Goal: Use online tool/utility: Utilize a website feature to perform a specific function

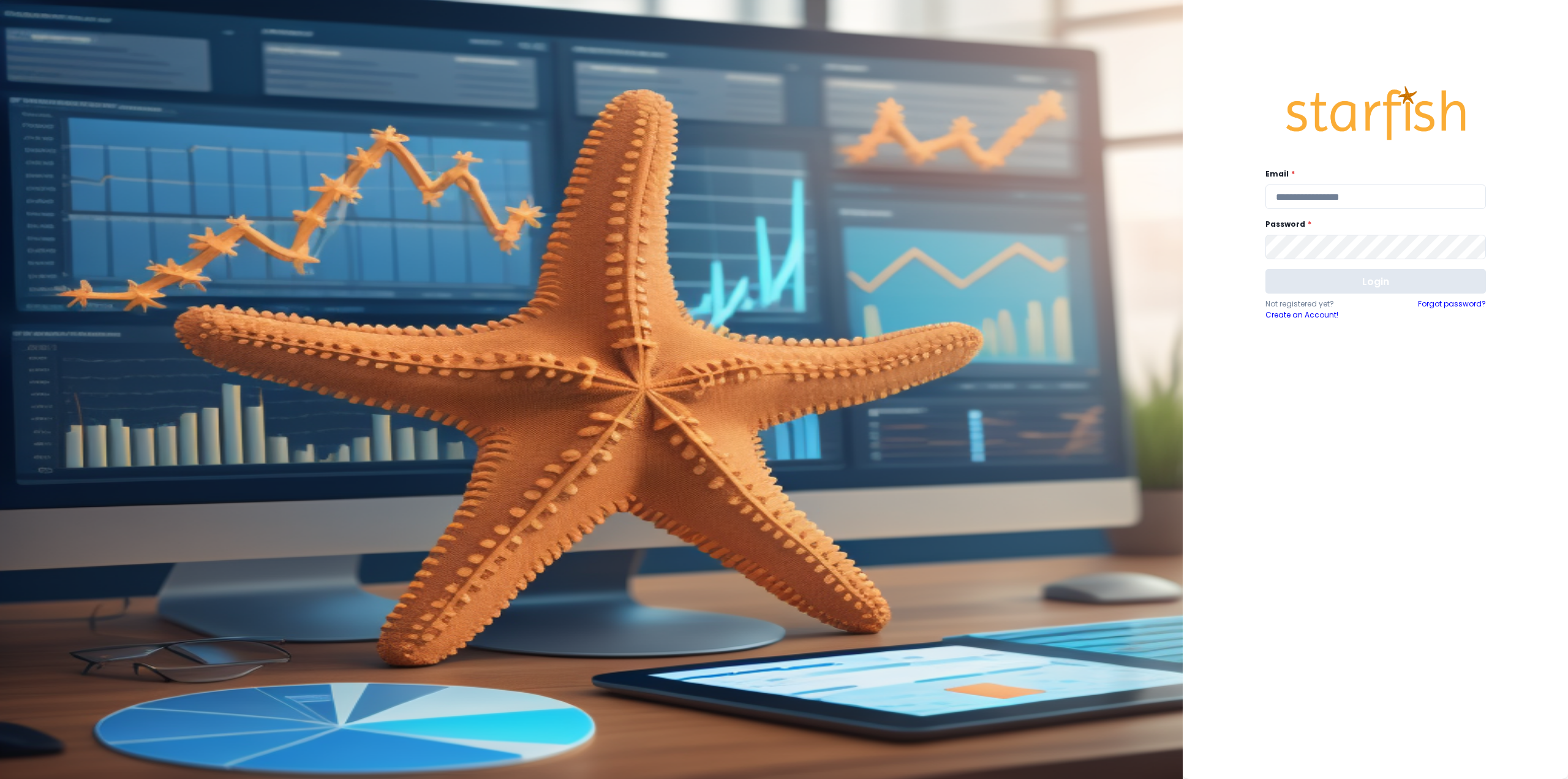
type input "**********"
click at [1342, 275] on button "Login" at bounding box center [1375, 281] width 221 height 24
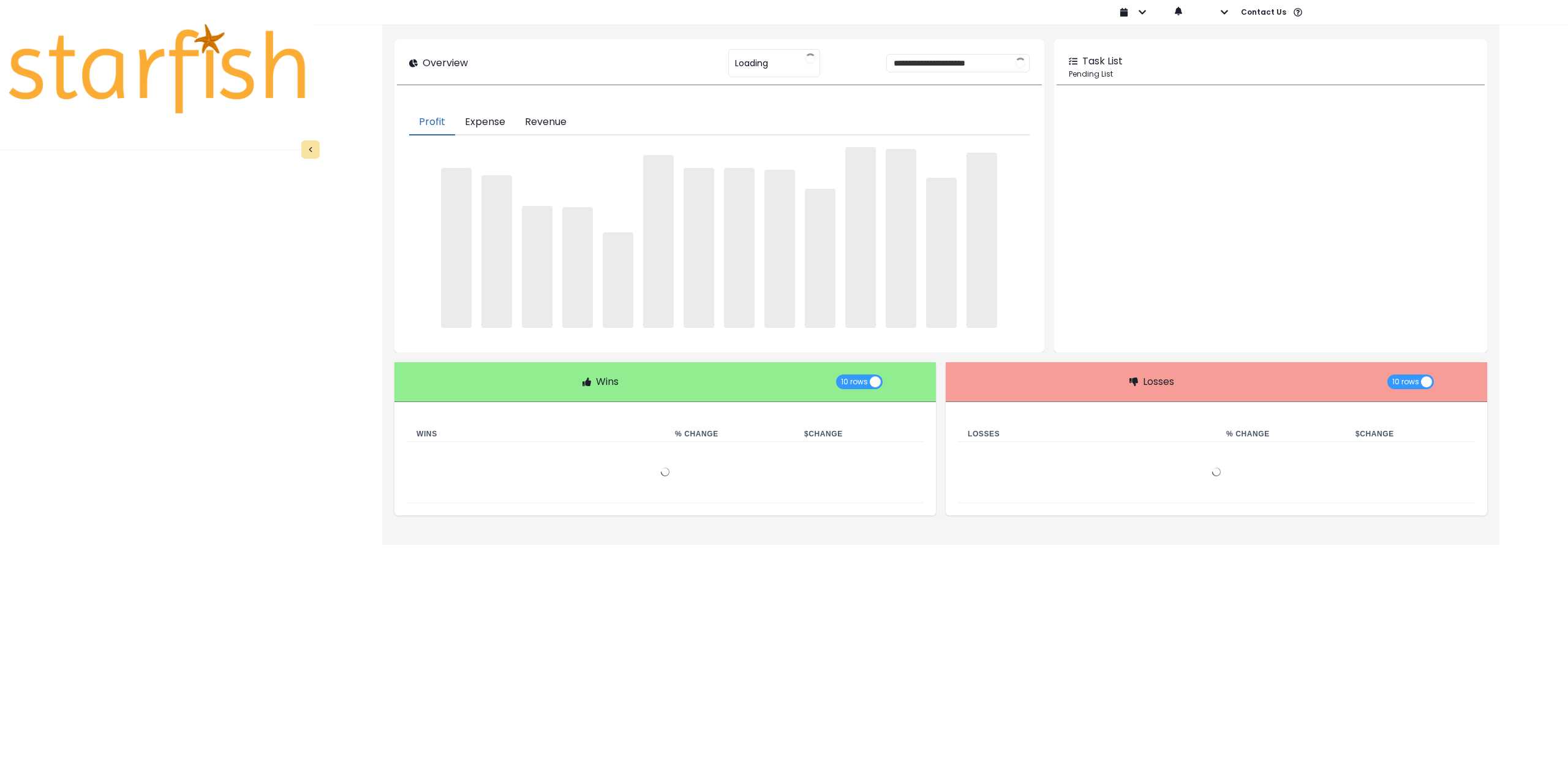
type input "********"
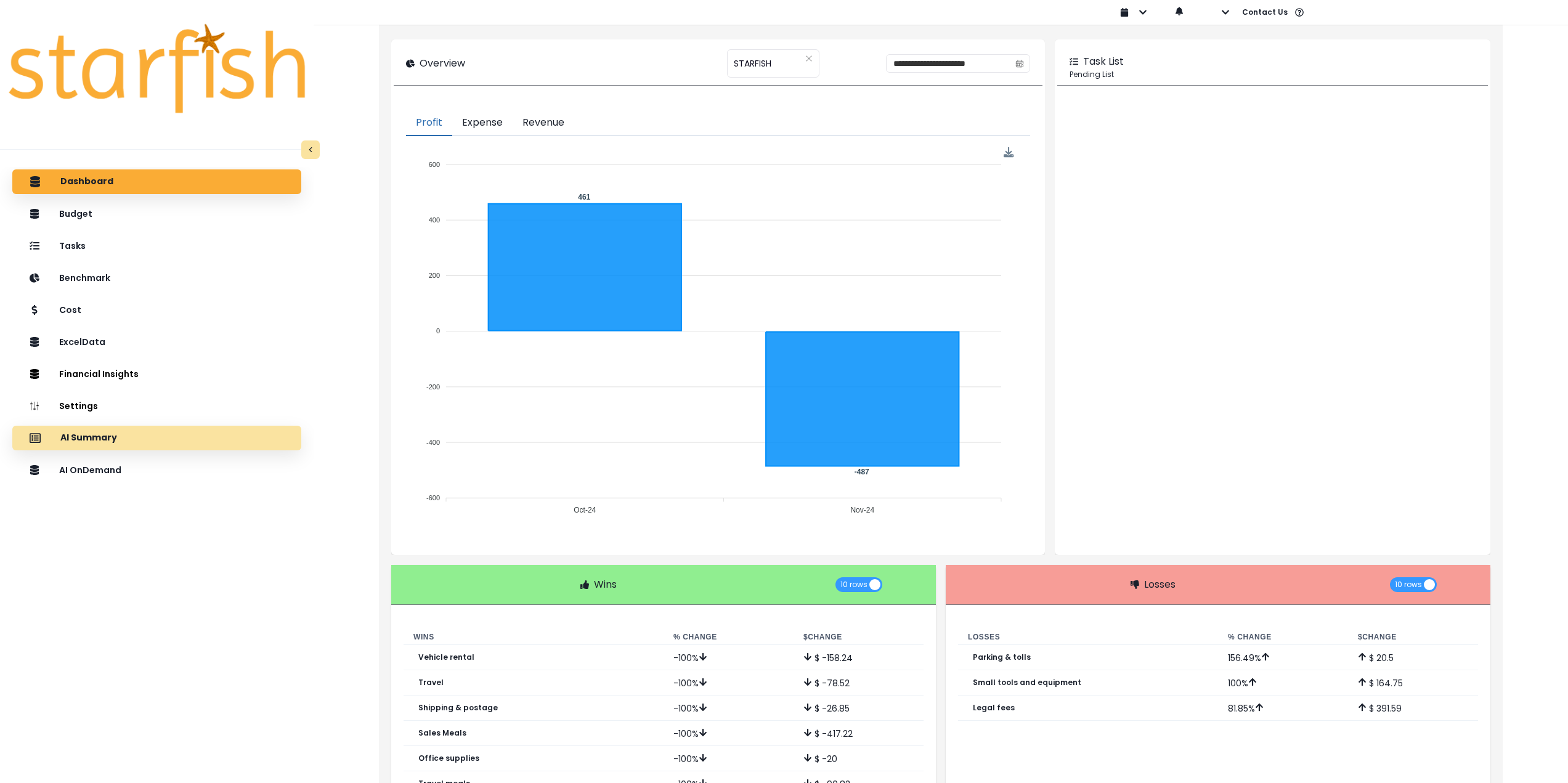
click at [205, 436] on div "AI Summary" at bounding box center [156, 438] width 269 height 26
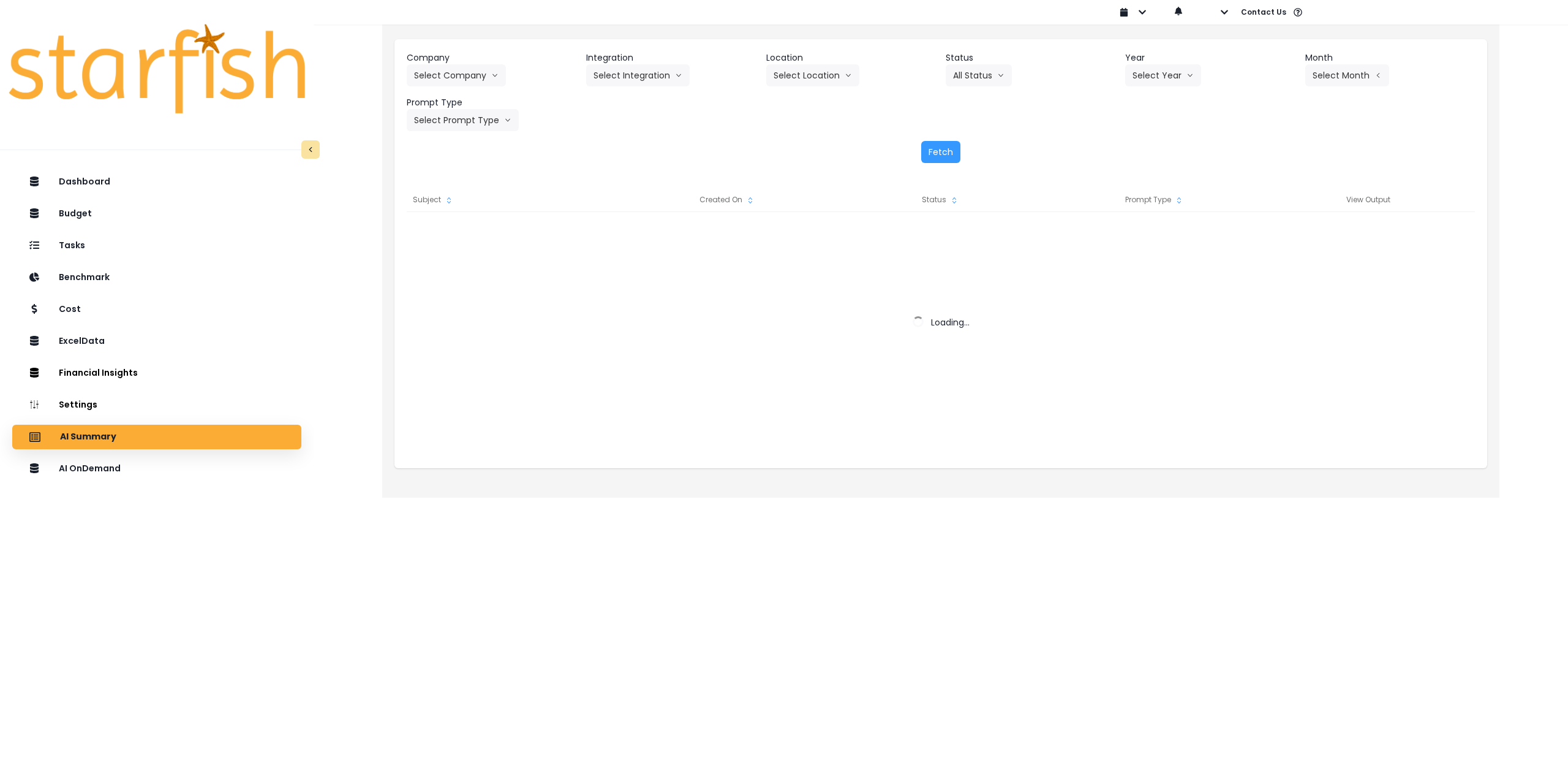
click at [171, 482] on div "Dashboard Budget Tasks Benchmark Cost ExcelData Financial Insights Location Ana…" at bounding box center [157, 510] width 313 height 687
click at [117, 469] on p "AI OnDemand" at bounding box center [92, 469] width 65 height 11
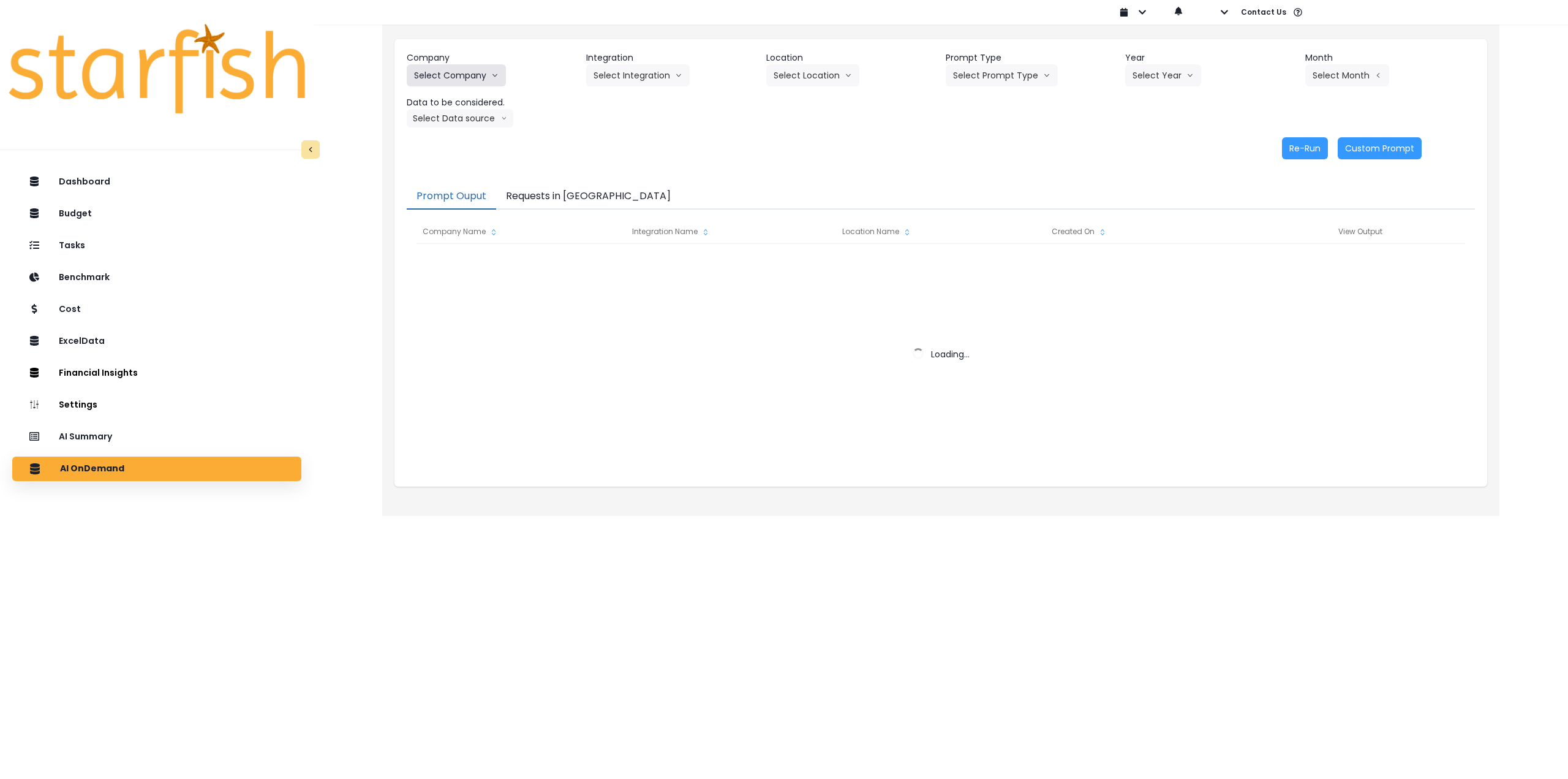
click at [446, 73] on button "Select Company" at bounding box center [456, 76] width 99 height 22
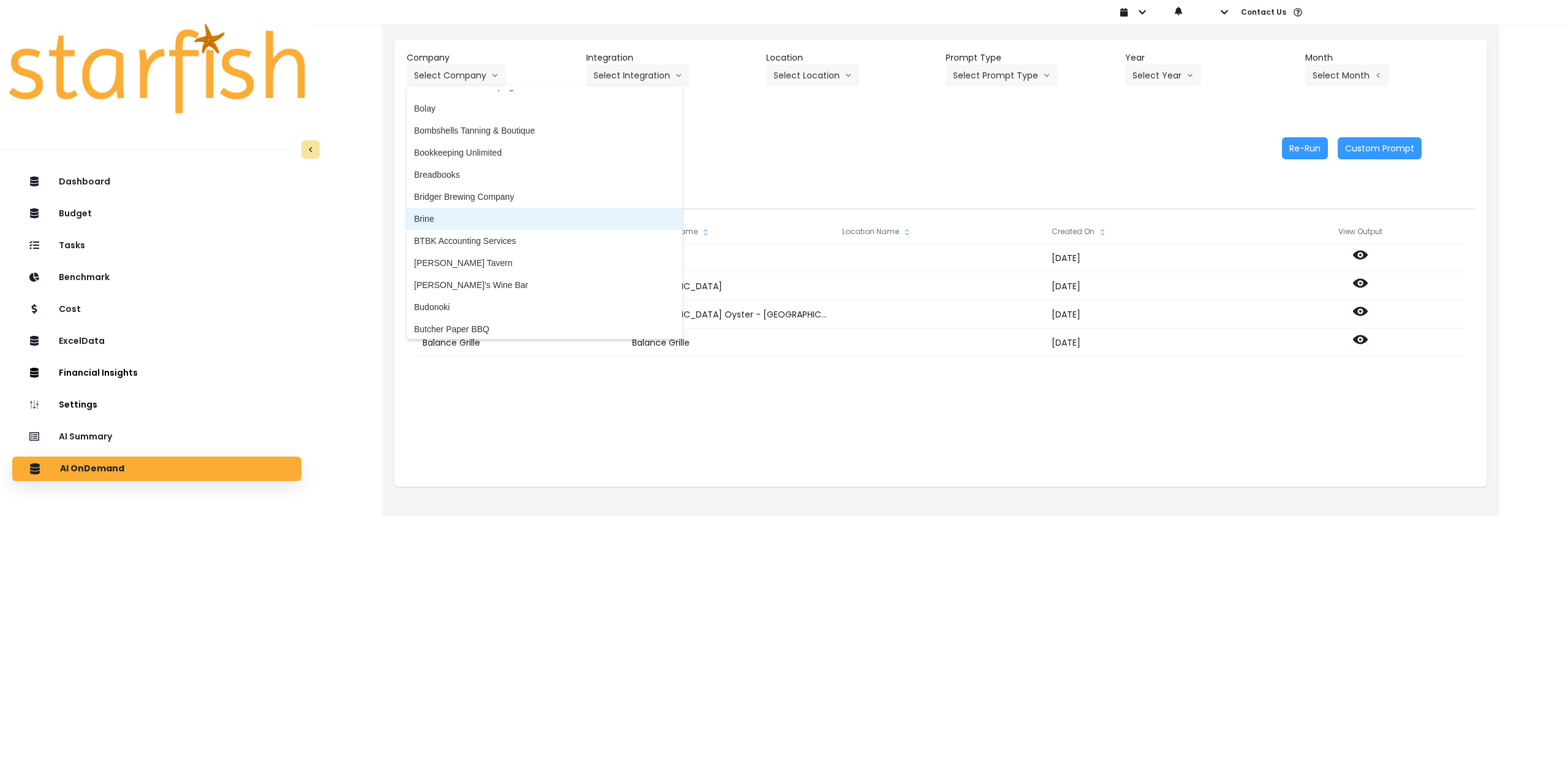
scroll to position [429, 0]
click at [462, 229] on span "[PERSON_NAME]'s Wine Bar" at bounding box center [544, 223] width 261 height 12
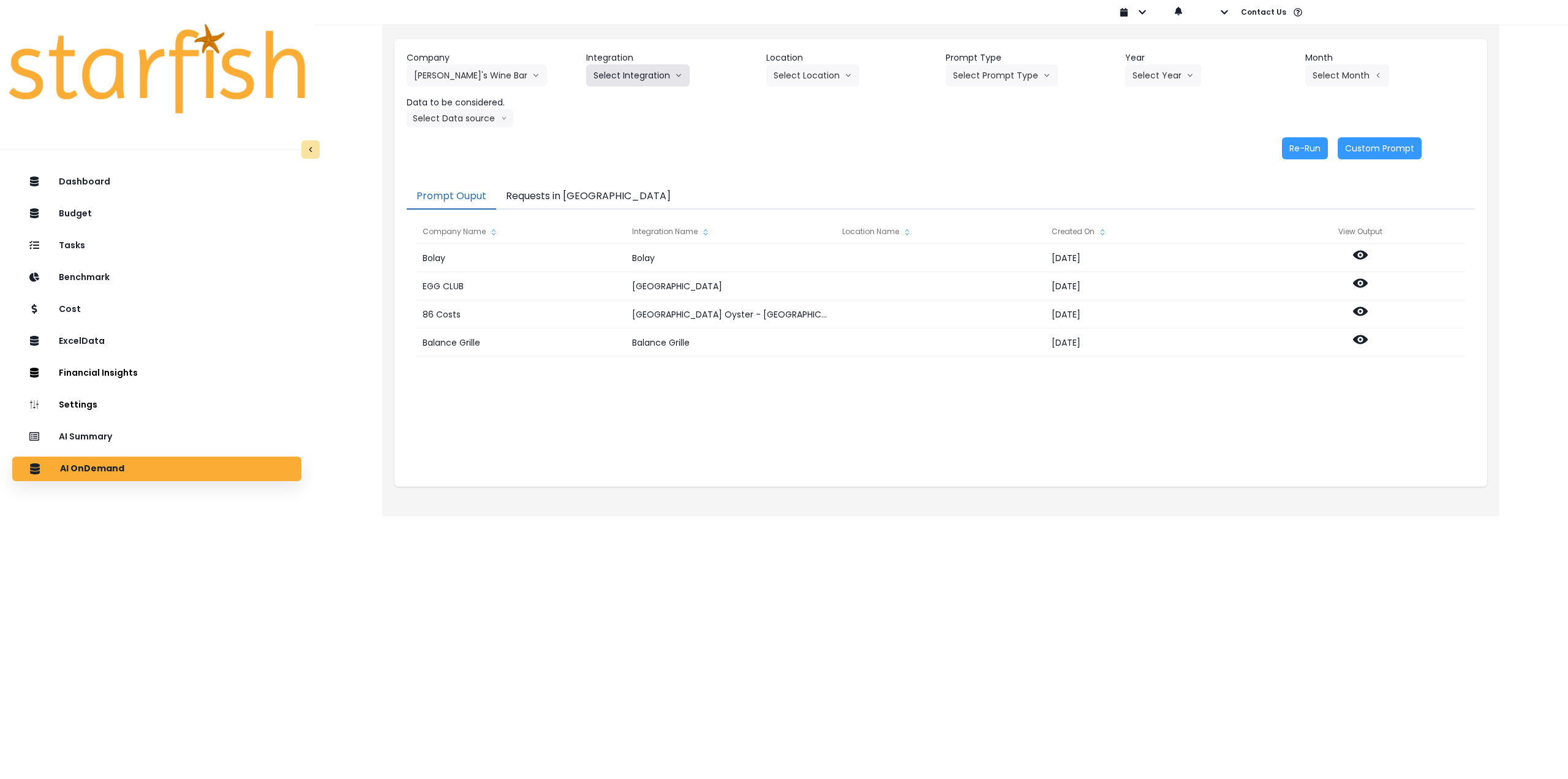
click at [640, 77] on button "Select Integration" at bounding box center [638, 76] width 104 height 22
click at [621, 104] on span "Quick Books" at bounding box center [618, 100] width 49 height 12
click at [801, 79] on button "Select Location" at bounding box center [813, 76] width 93 height 22
click at [784, 100] on span "All Locations" at bounding box center [798, 100] width 49 height 12
click at [969, 75] on button "Select Prompt Type" at bounding box center [1001, 76] width 112 height 22
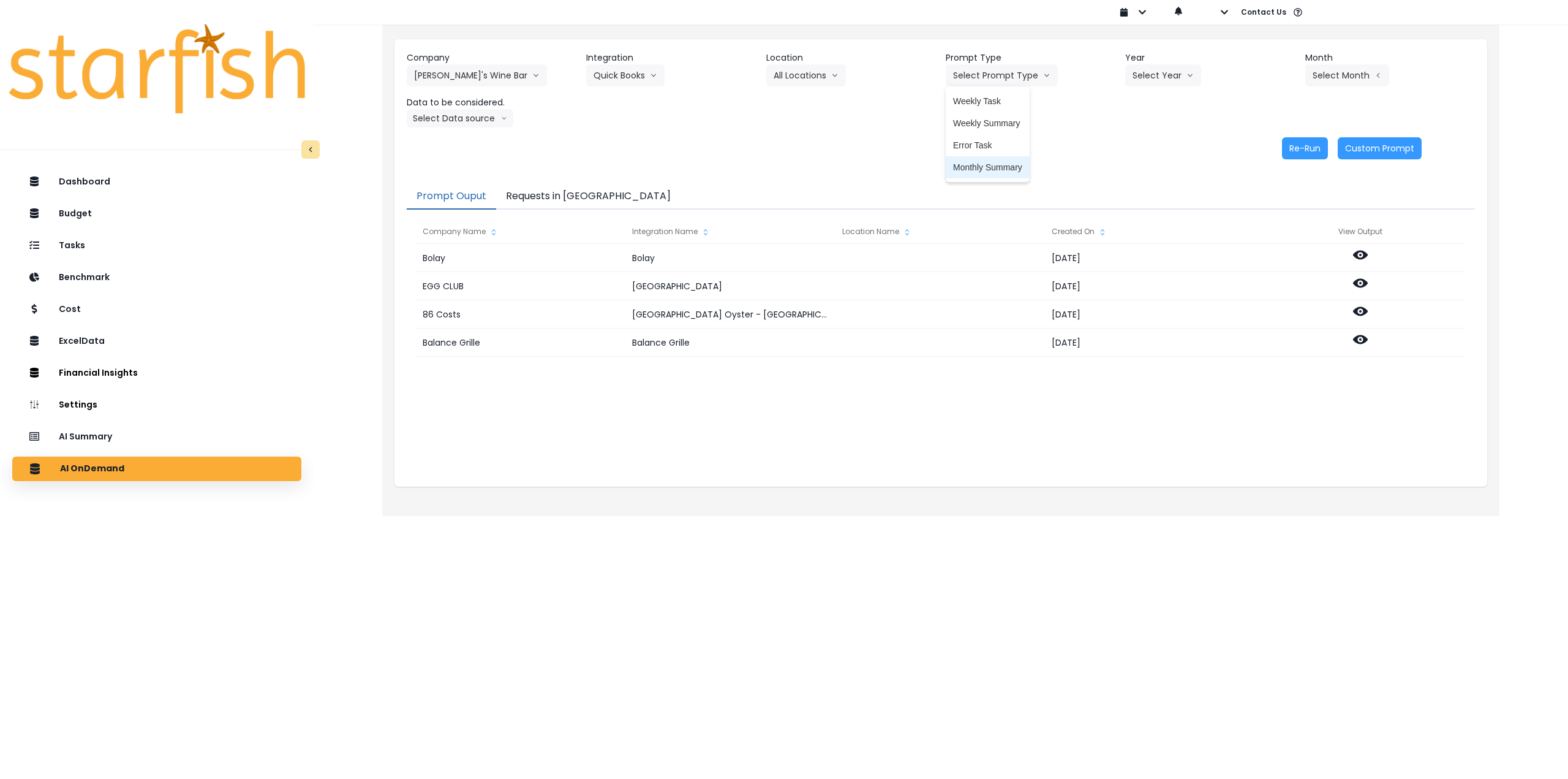
click at [960, 173] on li "Monthly Summary" at bounding box center [987, 167] width 84 height 22
click at [1168, 79] on button "Select Year" at bounding box center [1163, 76] width 76 height 22
drag, startPoint x: 1136, startPoint y: 161, endPoint x: 1135, endPoint y: 151, distance: 10.0
click at [1135, 162] on div "Company [PERSON_NAME]'s Wine Bar 86 Costs Asti Bagel Cafe Balance Grille Bald G…" at bounding box center [941, 105] width 1093 height 133
click at [1146, 75] on button "Select Year" at bounding box center [1163, 76] width 76 height 22
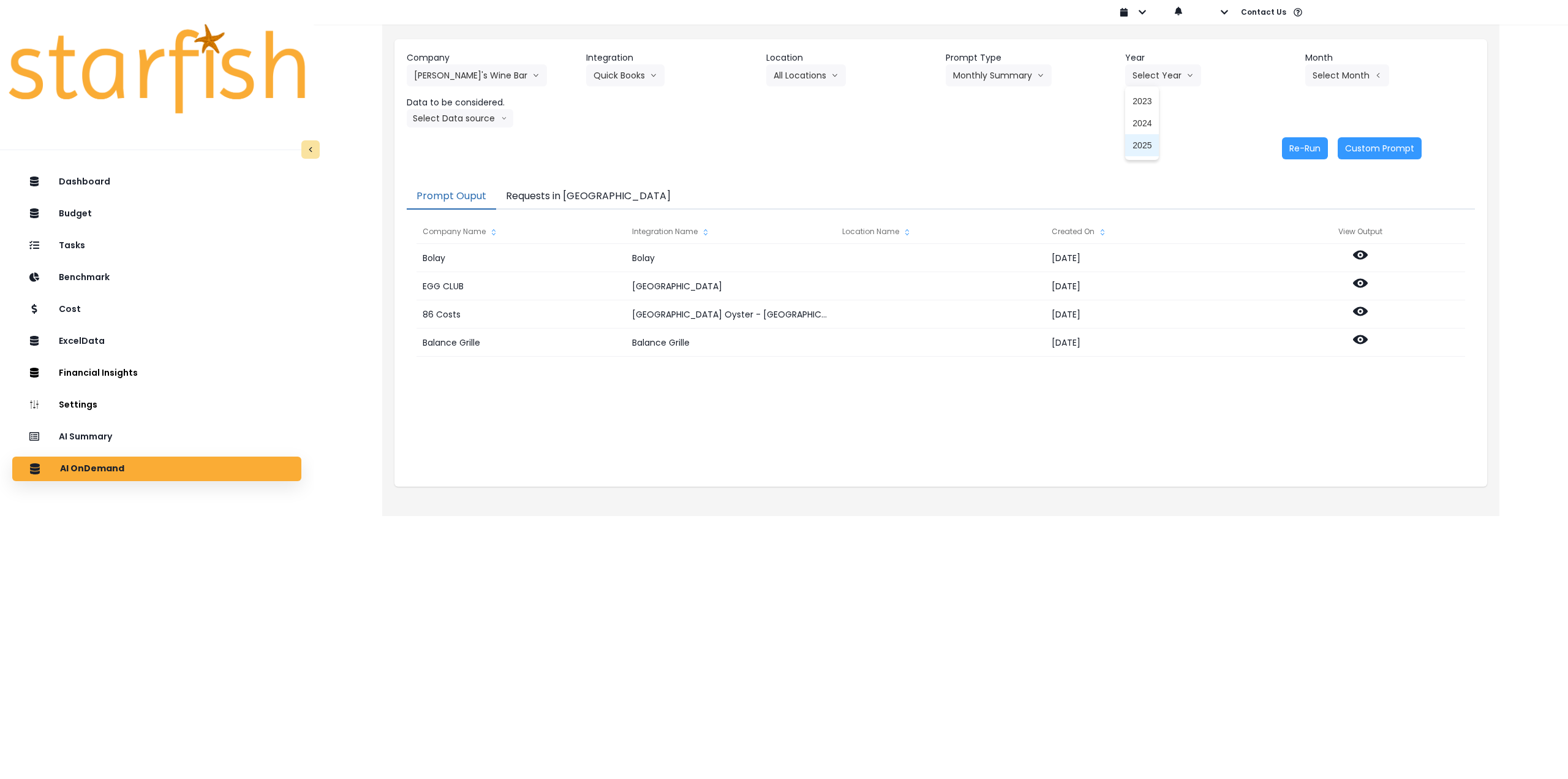
click at [1141, 149] on span "2025" at bounding box center [1142, 145] width 19 height 12
click at [1329, 78] on button "Select Month" at bounding box center [1347, 76] width 84 height 22
click at [1278, 255] on span "Sept" at bounding box center [1285, 255] width 24 height 12
click at [1339, 76] on icon "arrow left line" at bounding box center [1340, 75] width 7 height 12
click at [1288, 127] on span "March" at bounding box center [1285, 123] width 24 height 12
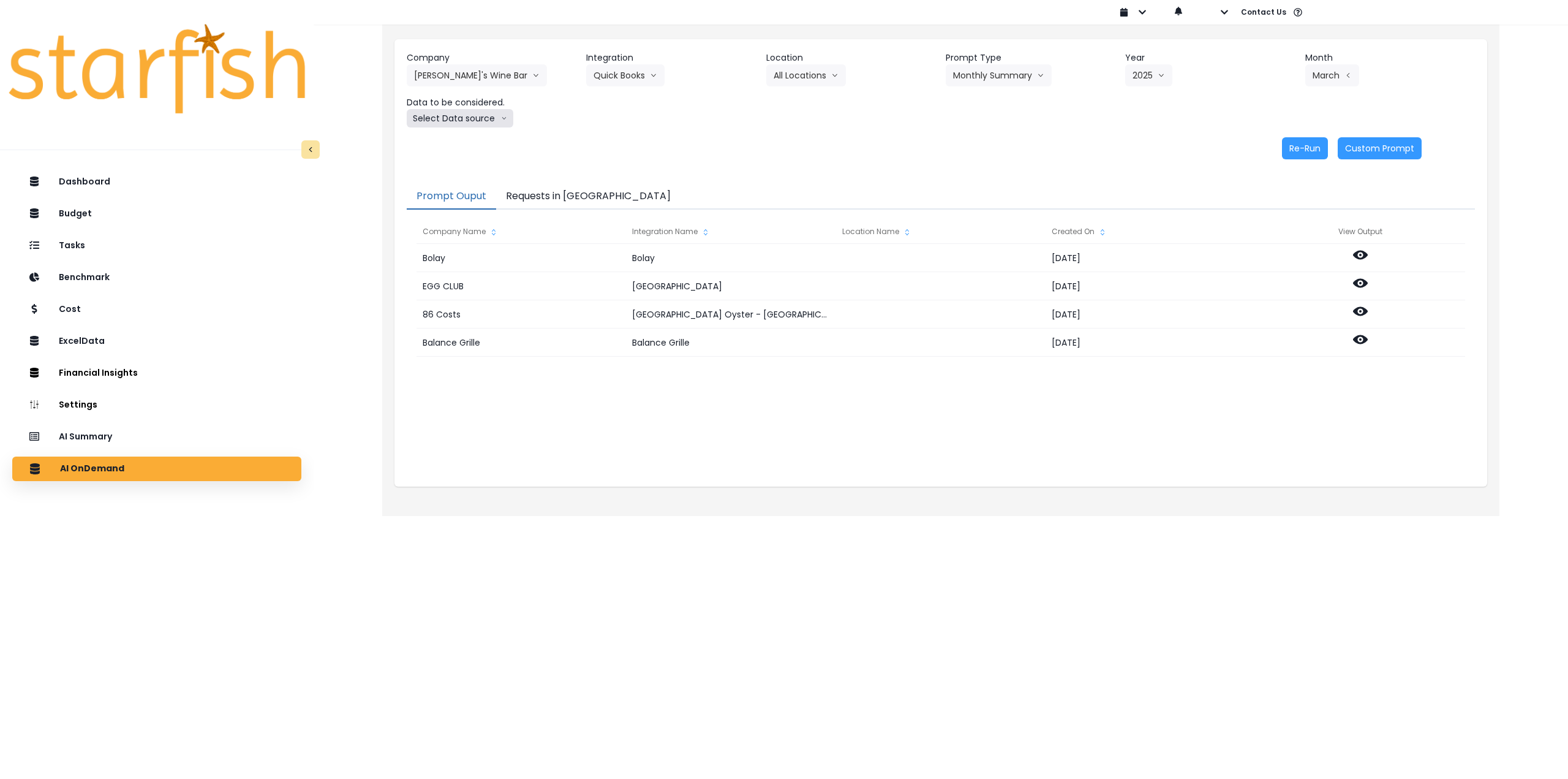
click at [444, 124] on button "Select Data source" at bounding box center [460, 118] width 107 height 19
click at [447, 145] on span "Comparison overtime" at bounding box center [454, 142] width 81 height 12
click at [1307, 146] on button "Re-Run" at bounding box center [1305, 148] width 46 height 22
click at [426, 115] on button "Comparison overtime" at bounding box center [466, 118] width 119 height 19
click at [425, 166] on span "Location Analysis" at bounding box center [454, 164] width 81 height 12
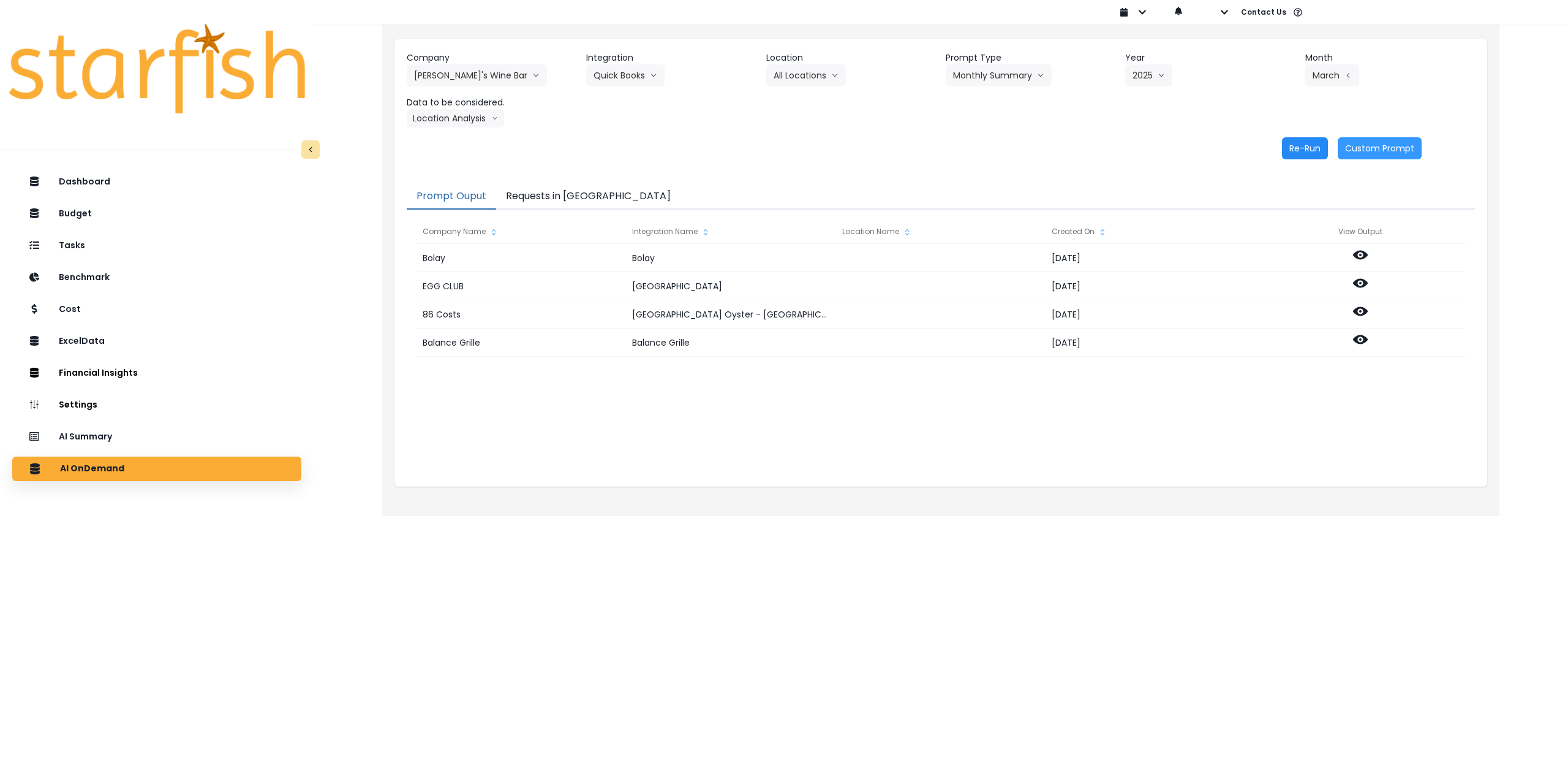
click at [1304, 149] on button "Re-Run" at bounding box center [1305, 148] width 46 height 22
click at [947, 456] on div "[PERSON_NAME] [PERSON_NAME] [DATE] EGG CLUB [GEOGRAPHIC_DATA] [DATE] 86 Costs […" at bounding box center [940, 366] width 1049 height 245
